Goal: Task Accomplishment & Management: Manage account settings

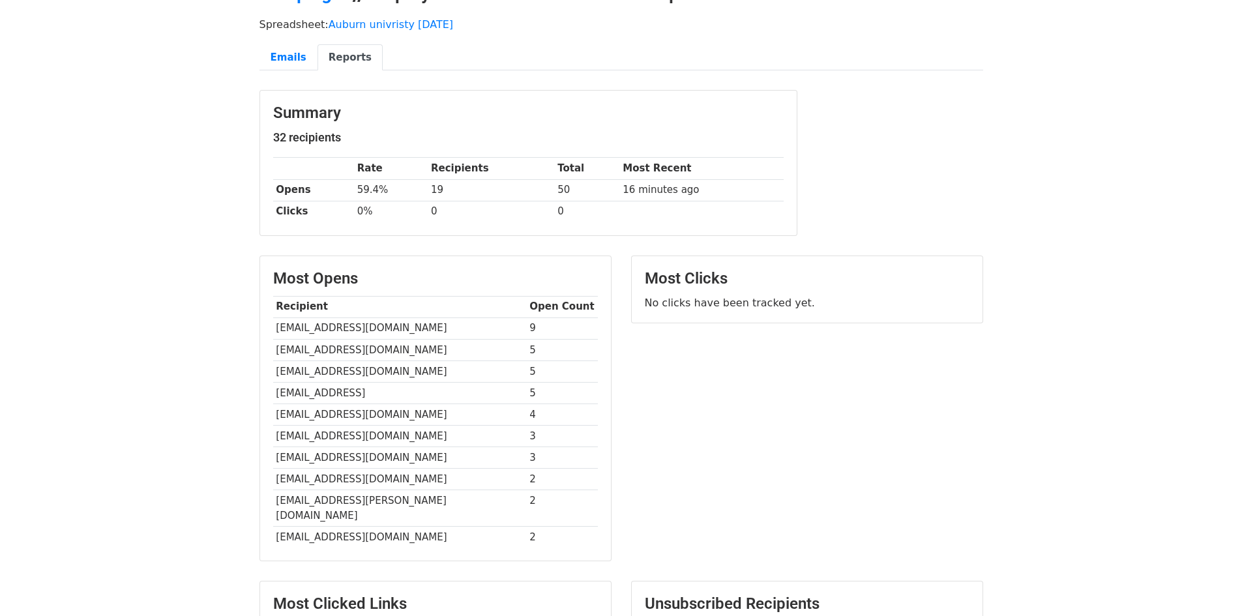
scroll to position [6, 0]
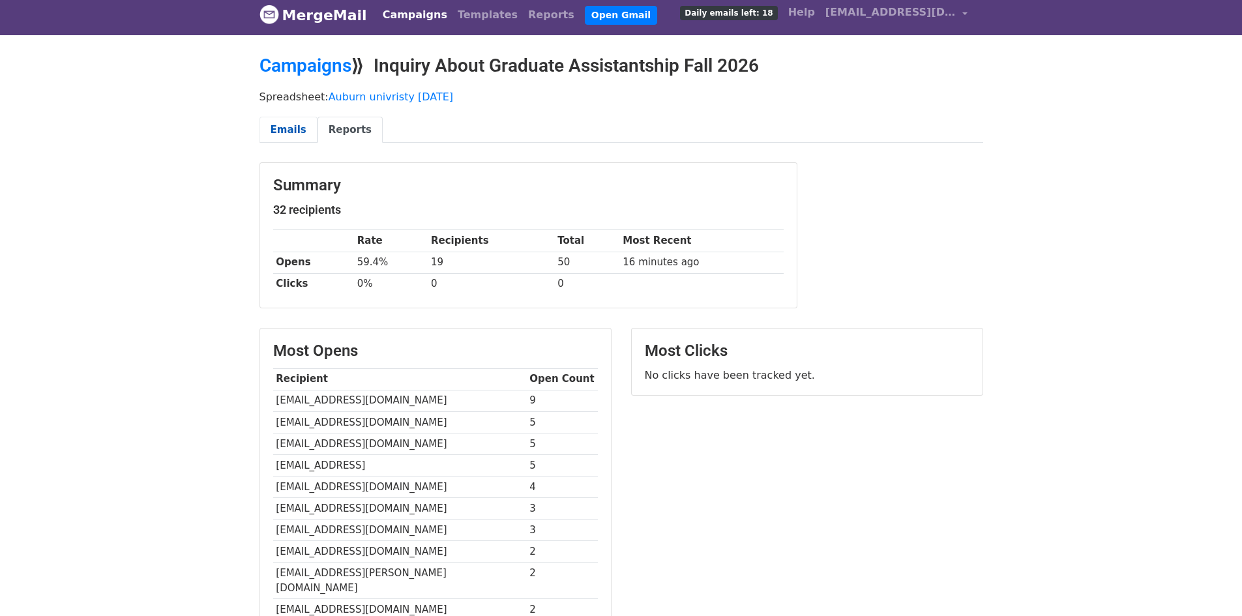
click at [278, 136] on link "Emails" at bounding box center [288, 130] width 58 height 27
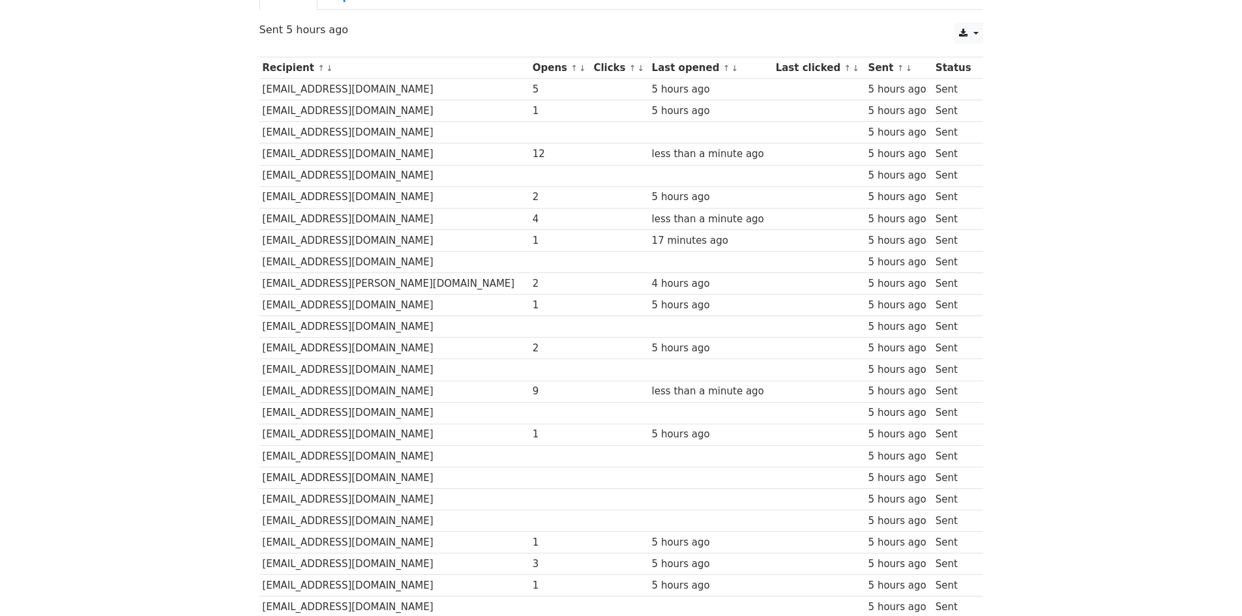
scroll to position [94, 0]
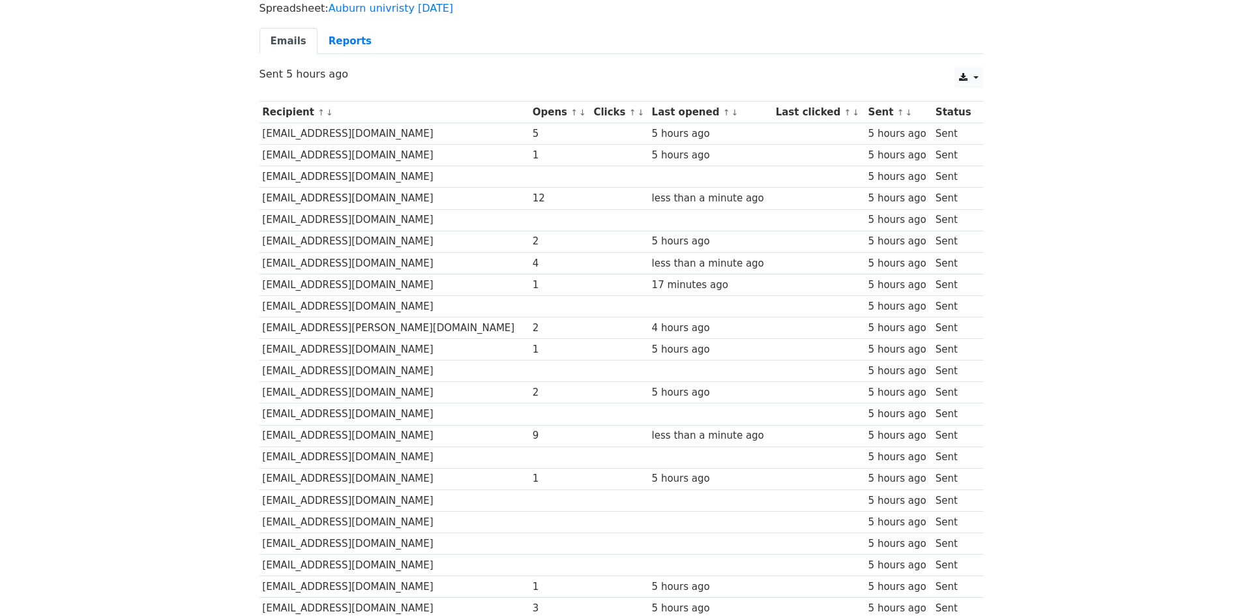
click at [865, 108] on th "Sent ↑ ↓" at bounding box center [898, 113] width 67 height 22
click at [731, 114] on link "↓" at bounding box center [734, 113] width 7 height 10
